Goal: Find contact information: Find contact information

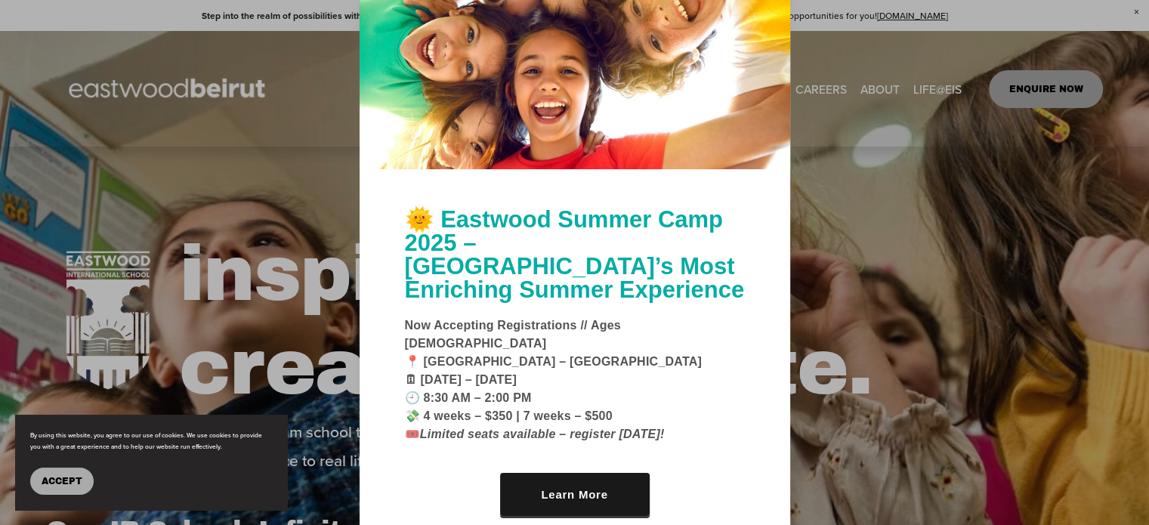
click at [1036, 88] on div at bounding box center [574, 262] width 1149 height 525
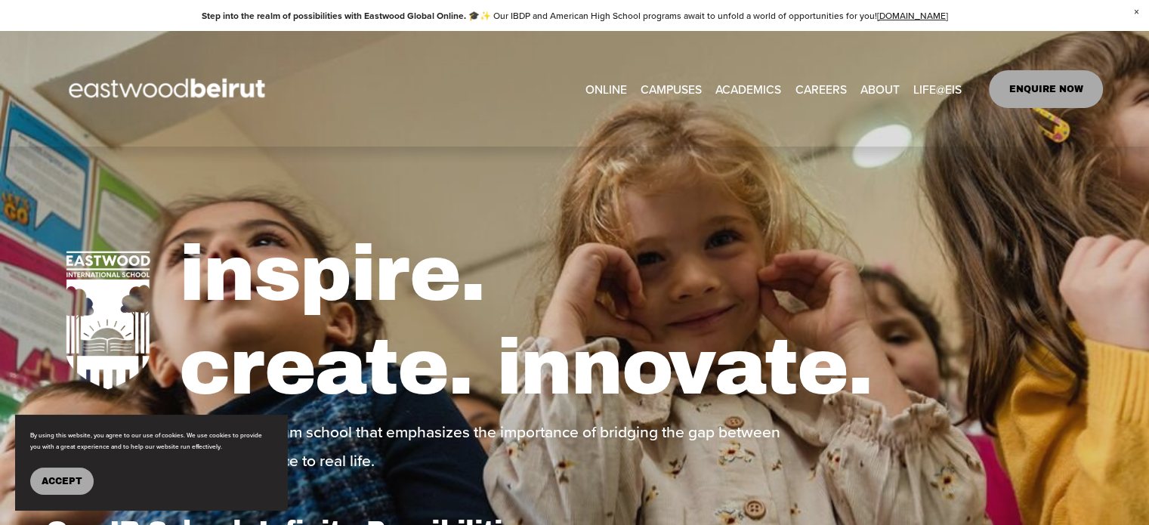
click at [1061, 87] on link "ENQUIRE NOW" at bounding box center [1046, 89] width 114 height 38
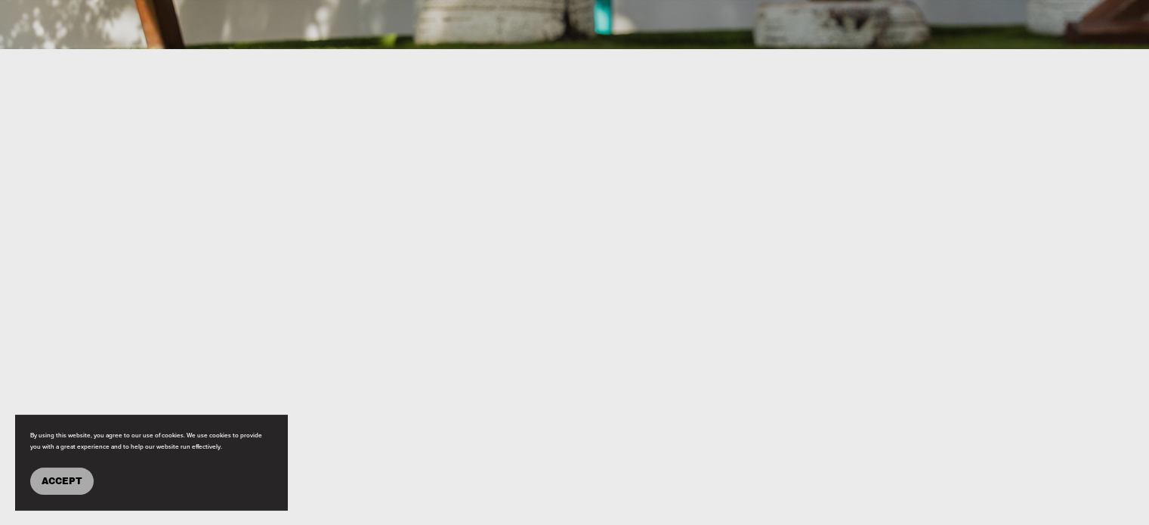
click at [60, 480] on span "Accept" at bounding box center [62, 481] width 41 height 11
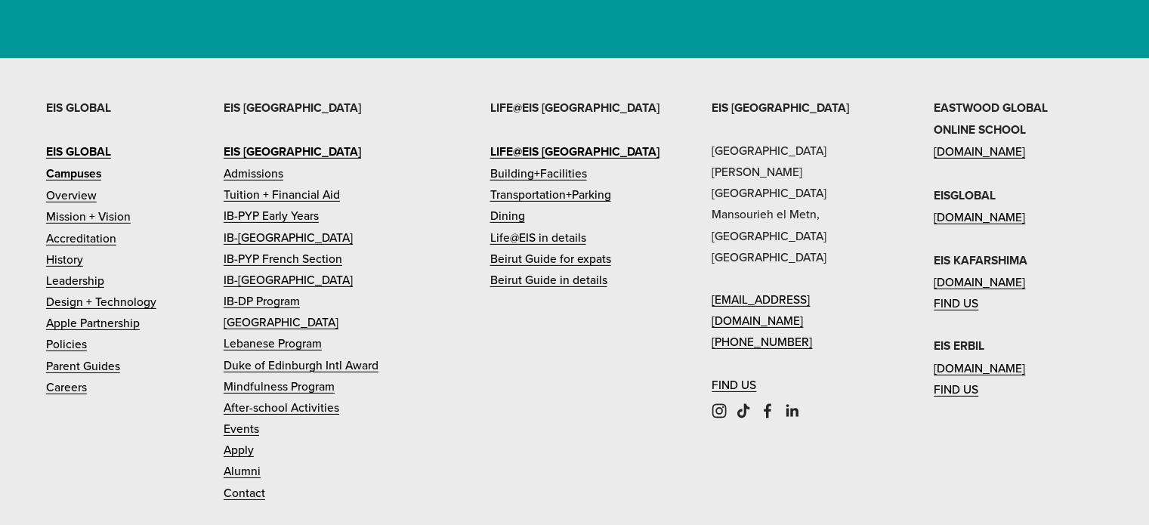
scroll to position [4781, 0]
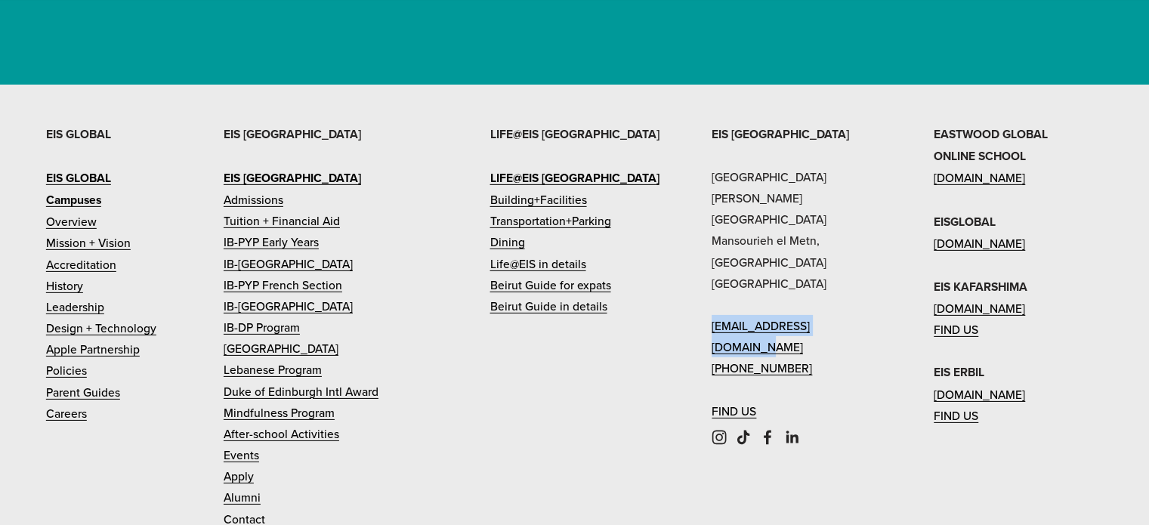
drag, startPoint x: 705, startPoint y: 247, endPoint x: 894, endPoint y: 245, distance: 188.8
click at [894, 245] on div "EIS BEIRUT Eastwood International School Sami Solh Street Mansourieh el Metn, B…" at bounding box center [574, 396] width 1149 height 547
copy link "[EMAIL_ADDRESS][DOMAIN_NAME]"
